Goal: Browse casually

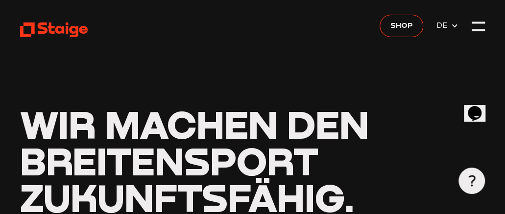
click at [57, 30] on use at bounding box center [54, 30] width 68 height 15
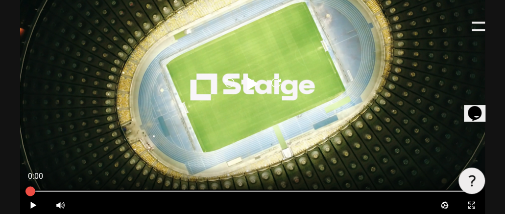
scroll to position [538, 0]
